Goal: Check status

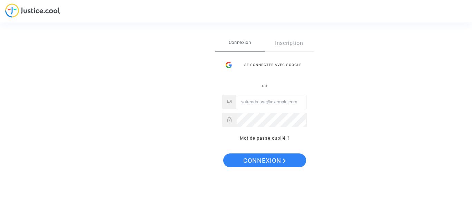
type input "[PERSON_NAME][EMAIL_ADDRESS][PERSON_NAME][DOMAIN_NAME]"
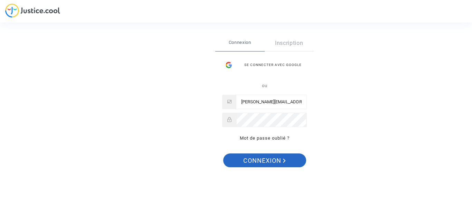
click at [268, 156] on span "Connexion" at bounding box center [264, 160] width 42 height 15
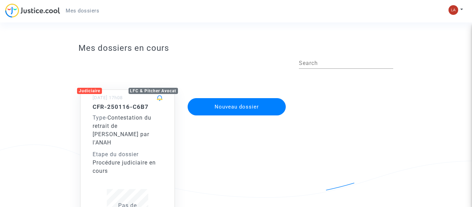
click at [165, 92] on div "LFC & Pitcher Avocat" at bounding box center [153, 91] width 50 height 6
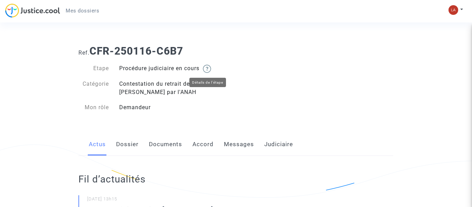
click at [211, 69] on img at bounding box center [207, 69] width 8 height 8
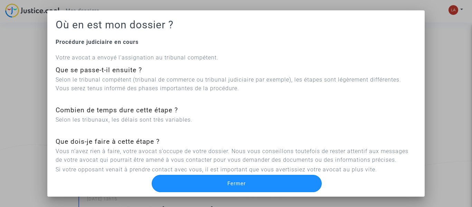
click at [237, 186] on button "Fermer" at bounding box center [237, 183] width 170 height 17
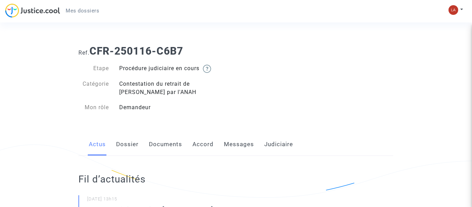
click at [239, 145] on link "Messages" at bounding box center [239, 144] width 30 height 23
click at [273, 145] on link "Judiciaire" at bounding box center [278, 144] width 29 height 23
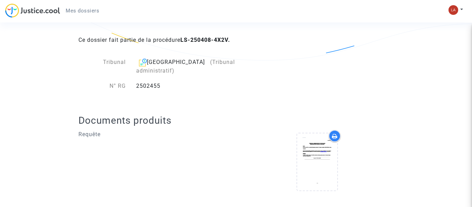
scroll to position [140, 0]
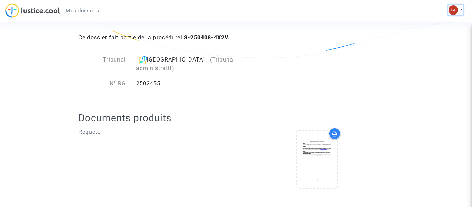
click at [460, 9] on button at bounding box center [455, 10] width 15 height 10
click at [441, 44] on link "Déconnexion" at bounding box center [435, 46] width 55 height 11
